Goal: Register for event/course

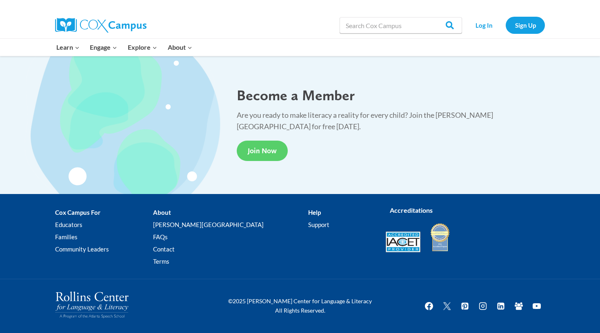
scroll to position [1503, 0]
type input "dyslexia"
click at [447, 25] on input "Search" at bounding box center [446, 25] width 32 height 16
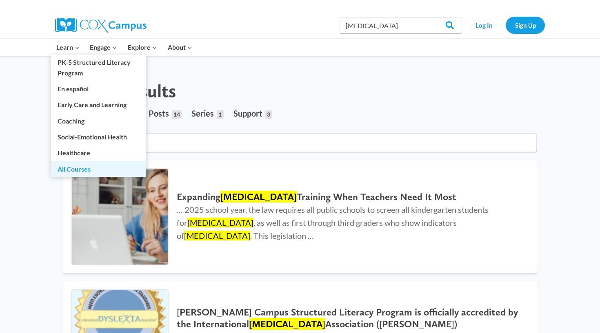
click at [85, 172] on link "All Courses" at bounding box center [98, 169] width 95 height 16
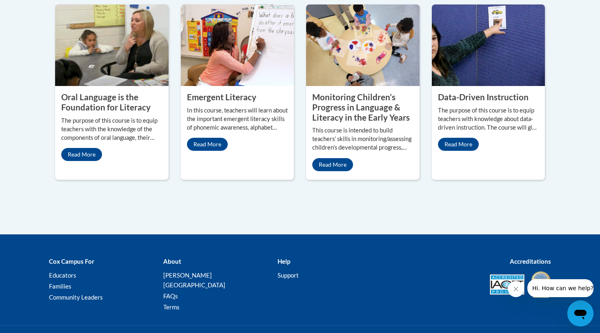
scroll to position [441, 0]
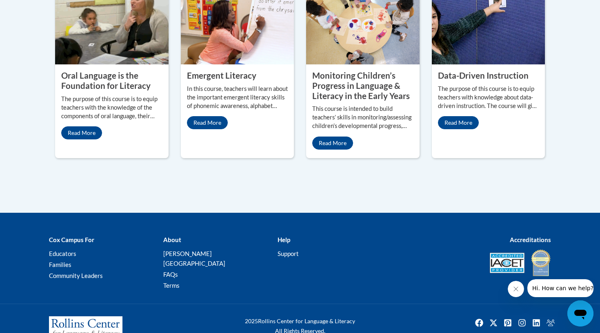
click at [366, 64] on img at bounding box center [362, 24] width 113 height 82
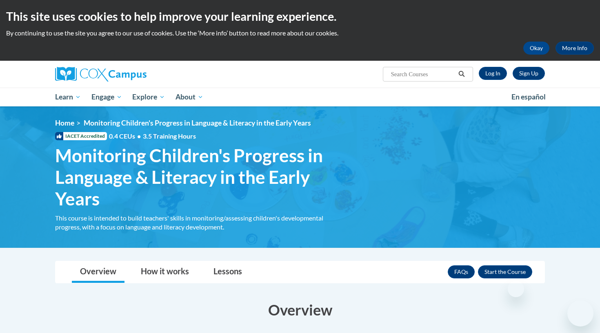
click at [225, 262] on link "Lessons" at bounding box center [227, 273] width 45 height 22
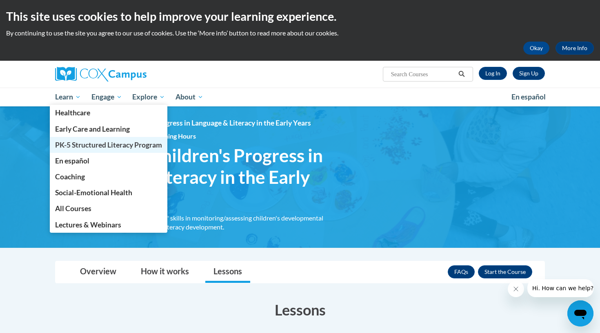
click at [92, 147] on span "PK-5 Structured Literacy Program" at bounding box center [108, 145] width 107 height 9
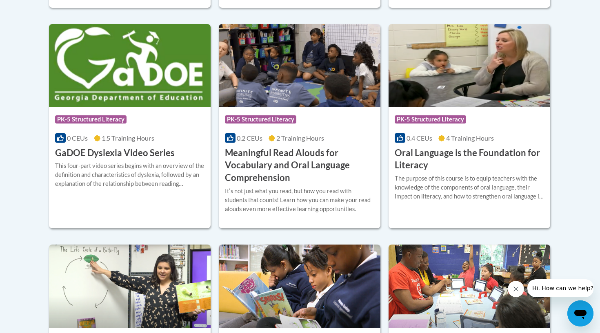
scroll to position [548, 0]
click at [152, 123] on div "Course Category: PK-5 Structured Literacy" at bounding box center [129, 120] width 149 height 18
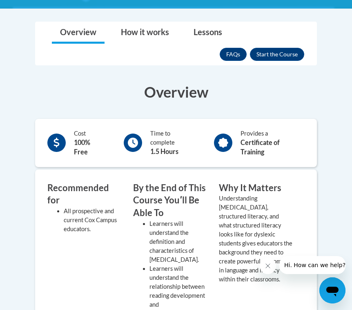
scroll to position [212, 0]
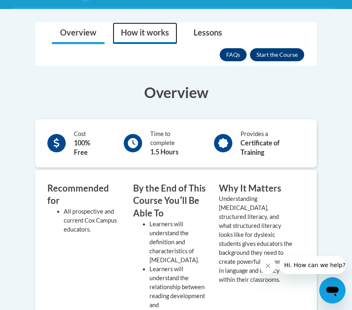
click at [146, 33] on link "How it works" at bounding box center [145, 33] width 64 height 22
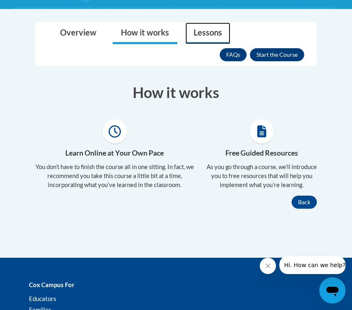
click at [202, 28] on link "Lessons" at bounding box center [207, 33] width 45 height 22
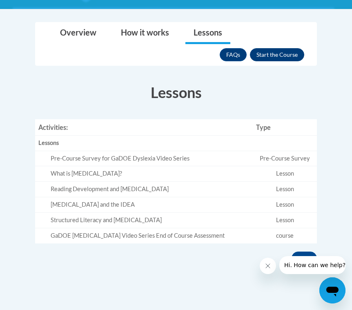
click at [293, 51] on button "Enroll" at bounding box center [277, 54] width 54 height 13
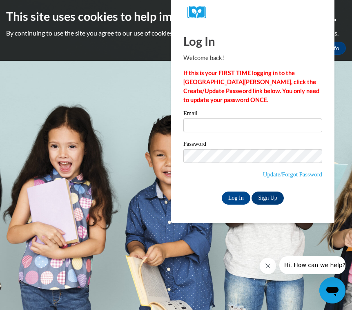
click at [264, 197] on link "Sign Up" at bounding box center [267, 197] width 32 height 13
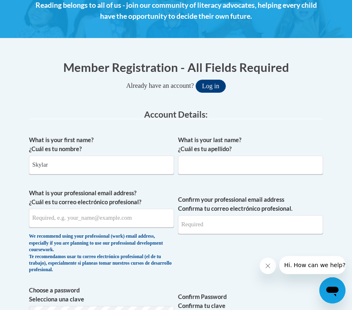
type input "Skylar"
type input "Sumrell"
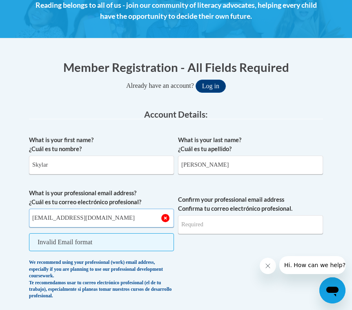
type input "sasumrell@uncg.edu"
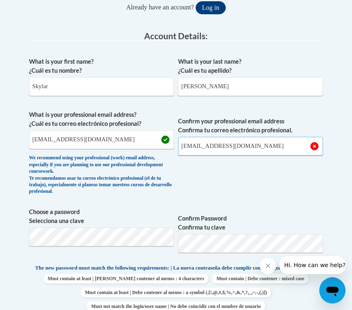
scroll to position [232, 0]
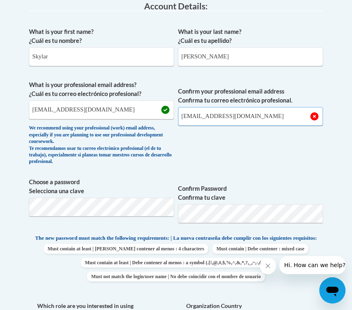
type input "sasumrell@uncg.edu"
click at [207, 153] on span "Confirm your professional email address Confirma tu correo electrónico profesio…" at bounding box center [250, 124] width 145 height 89
click at [284, 184] on label "Confirm Password Confirma tu clave" at bounding box center [250, 193] width 145 height 18
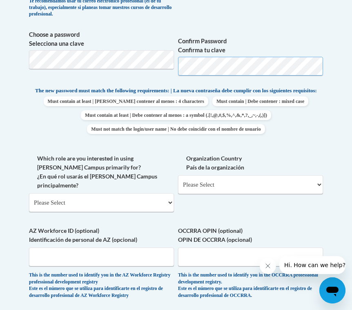
scroll to position [387, 0]
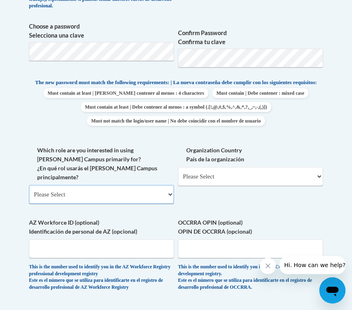
select select "5a18ea06-2b54-4451-96f2-d152daf9eac5"
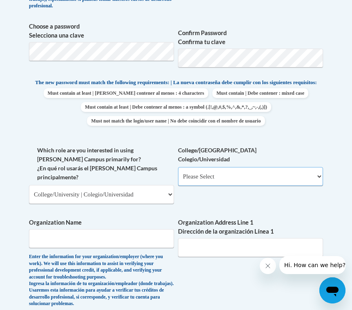
select select "99b32b07-cffc-426c-8bf6-0cd77760d84b"
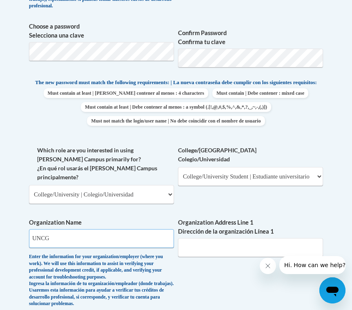
type input "UNCG"
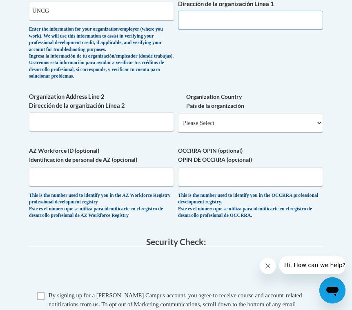
scroll to position [618, 0]
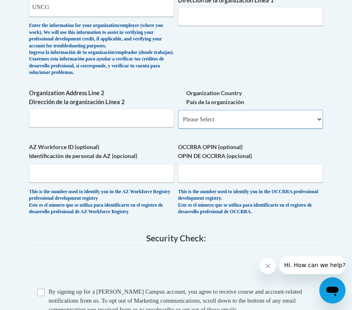
select select "ad49bcad-a171-4b2e-b99c-48b446064914"
select select
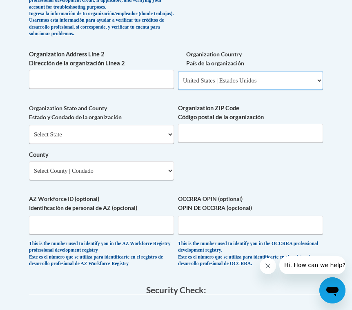
scroll to position [675, 0]
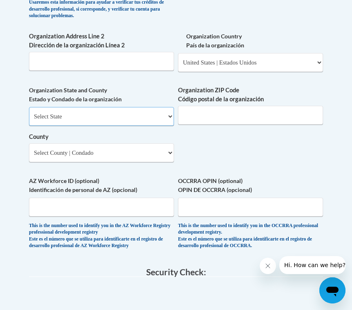
select select "North Carolina"
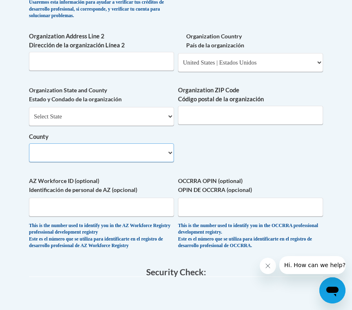
click at [131, 146] on select "County" at bounding box center [101, 152] width 145 height 19
select select "Guilford"
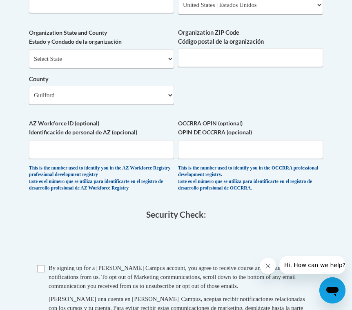
scroll to position [739, 0]
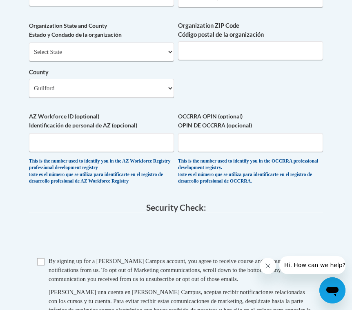
click at [48, 256] on span "Checkbox By signing up for a Cox Campus account, you agree to receive course an…" at bounding box center [175, 293] width 277 height 75
click at [41, 258] on input "Checkbox" at bounding box center [40, 261] width 7 height 7
checkbox input "true"
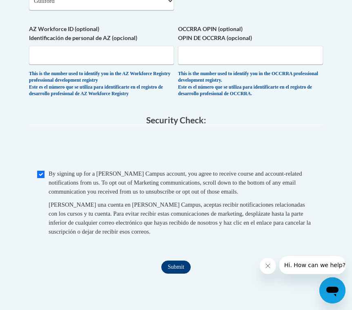
click at [182, 260] on input "Submit" at bounding box center [175, 266] width 29 height 13
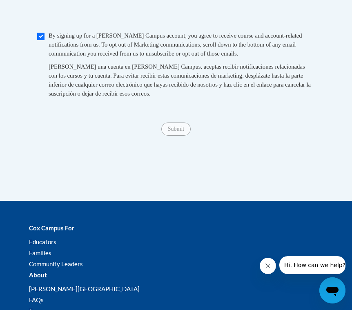
scroll to position [970, 0]
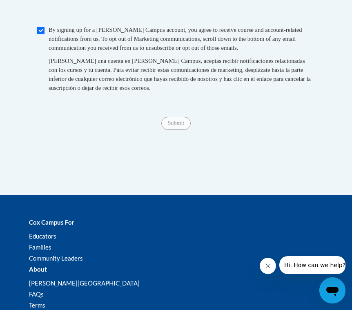
type input "1400 Spring Garden Street"
click at [249, 117] on div "Submit Submit" at bounding box center [176, 123] width 294 height 13
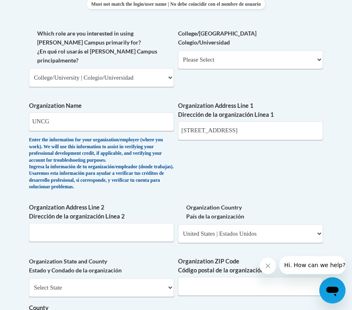
click at [274, 169] on div "What is your first name? ¿Cuál es tu nombre? Skylar What is your last name? ¿Cu…" at bounding box center [176, 89] width 294 height 677
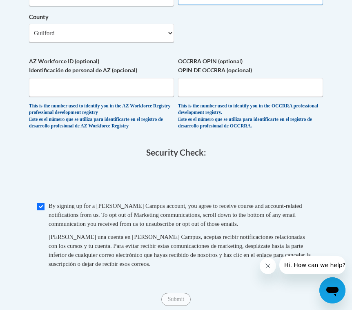
scroll to position [822, 0]
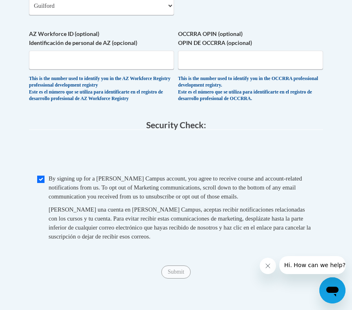
type input "27412"
click at [185, 228] on div "Al crear una cuenta en Cox Campus, aceptas recibir notificaciones relacionadas …" at bounding box center [182, 223] width 266 height 36
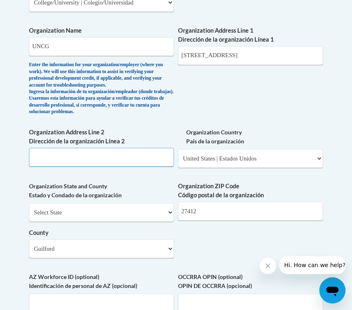
scroll to position [579, 0]
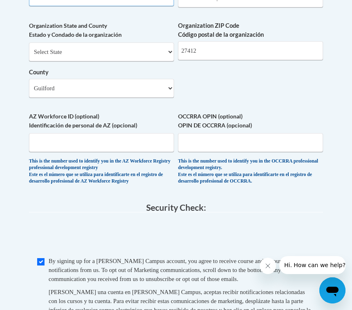
type input "Greensboro, NC"
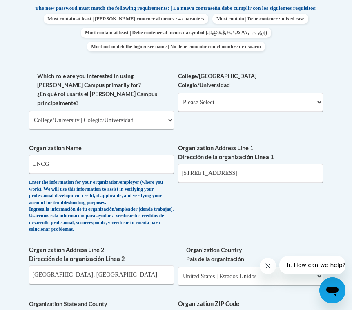
scroll to position [482, 0]
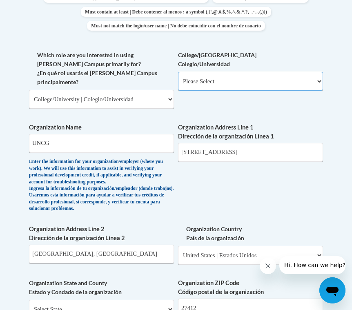
select select "99b32b07-cffc-426c-8bf6-0cd77760d84b"
select select "null"
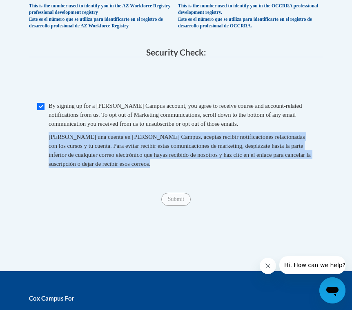
scroll to position [898, 0]
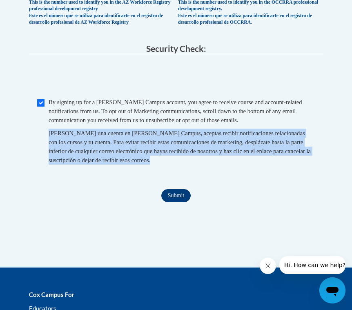
click at [176, 189] on input "Submit" at bounding box center [175, 195] width 29 height 13
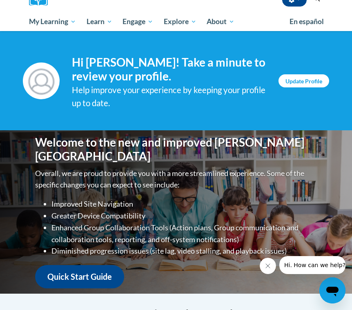
scroll to position [73, 0]
click at [311, 79] on link "Update Profile" at bounding box center [303, 80] width 51 height 13
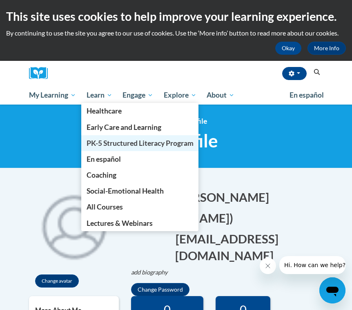
click at [111, 141] on span "PK-5 Structured Literacy Program" at bounding box center [140, 143] width 107 height 9
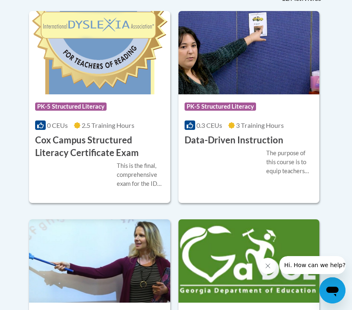
click at [107, 115] on div "Course Category: PK-5 Structured Literacy" at bounding box center [99, 107] width 129 height 18
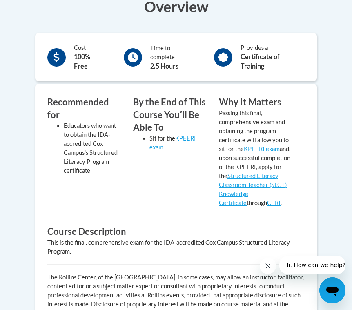
scroll to position [272, 0]
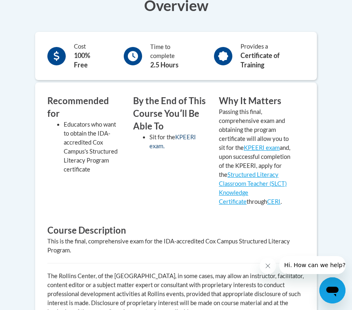
click at [189, 133] on link "KPEERI exam." at bounding box center [172, 141] width 47 height 16
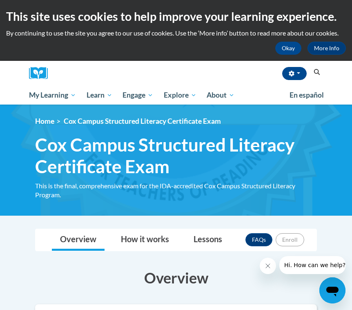
scroll to position [0, 0]
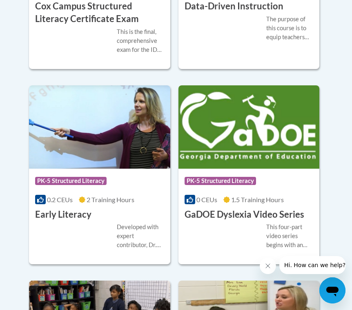
scroll to position [495, 0]
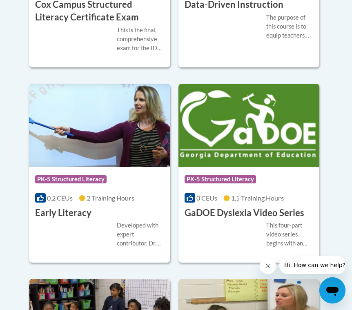
click at [267, 122] on img at bounding box center [248, 125] width 141 height 83
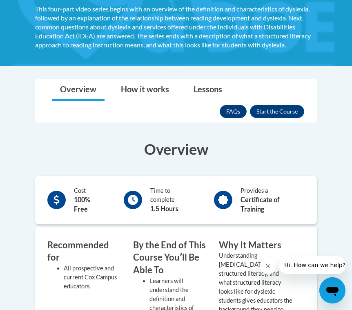
scroll to position [154, 0]
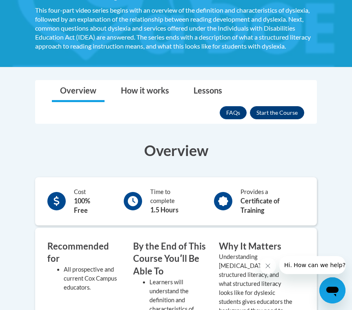
click at [271, 111] on button "Enroll" at bounding box center [277, 112] width 54 height 13
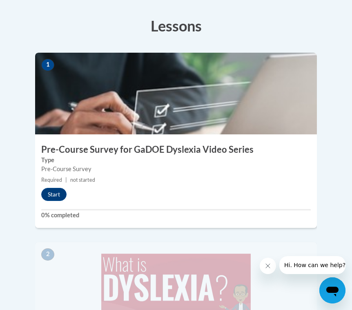
scroll to position [258, 0]
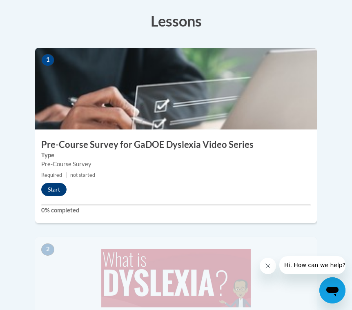
click at [56, 183] on button "Start" at bounding box center [53, 189] width 25 height 13
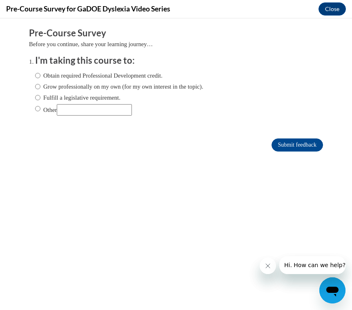
scroll to position [0, 0]
click at [102, 85] on label "Grow professionally on my own (for my own interest in the topic)." at bounding box center [119, 86] width 168 height 9
click at [40, 85] on input "Grow professionally on my own (for my own interest in the topic)." at bounding box center [37, 86] width 5 height 9
radio input "true"
click at [306, 144] on input "Submit feedback" at bounding box center [296, 144] width 51 height 13
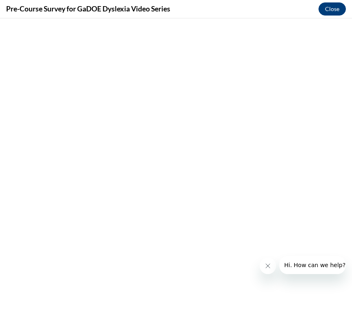
click at [333, 9] on button "Close" at bounding box center [331, 8] width 27 height 13
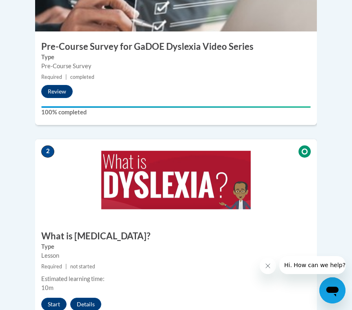
scroll to position [356, 0]
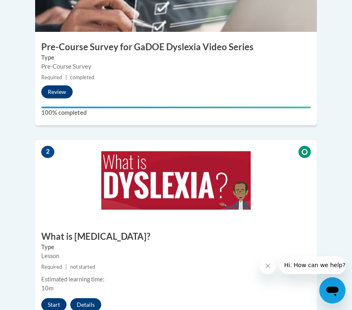
click at [53, 298] on button "Start" at bounding box center [53, 304] width 25 height 13
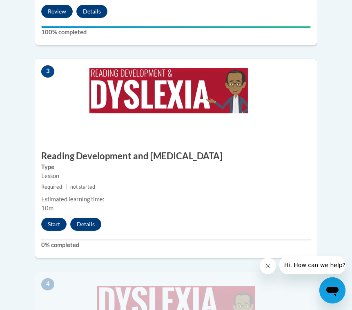
scroll to position [645, 0]
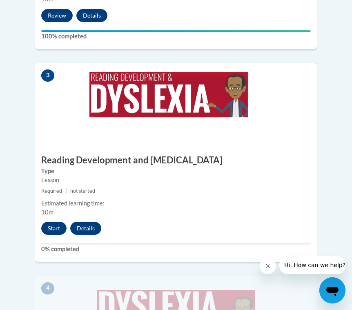
click at [57, 222] on button "Start" at bounding box center [53, 228] width 25 height 13
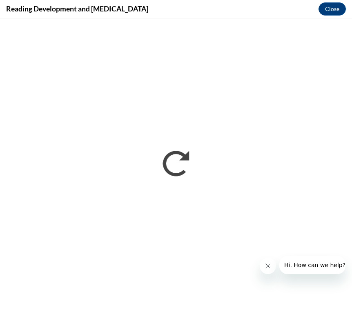
scroll to position [0, 0]
